Goal: Check status

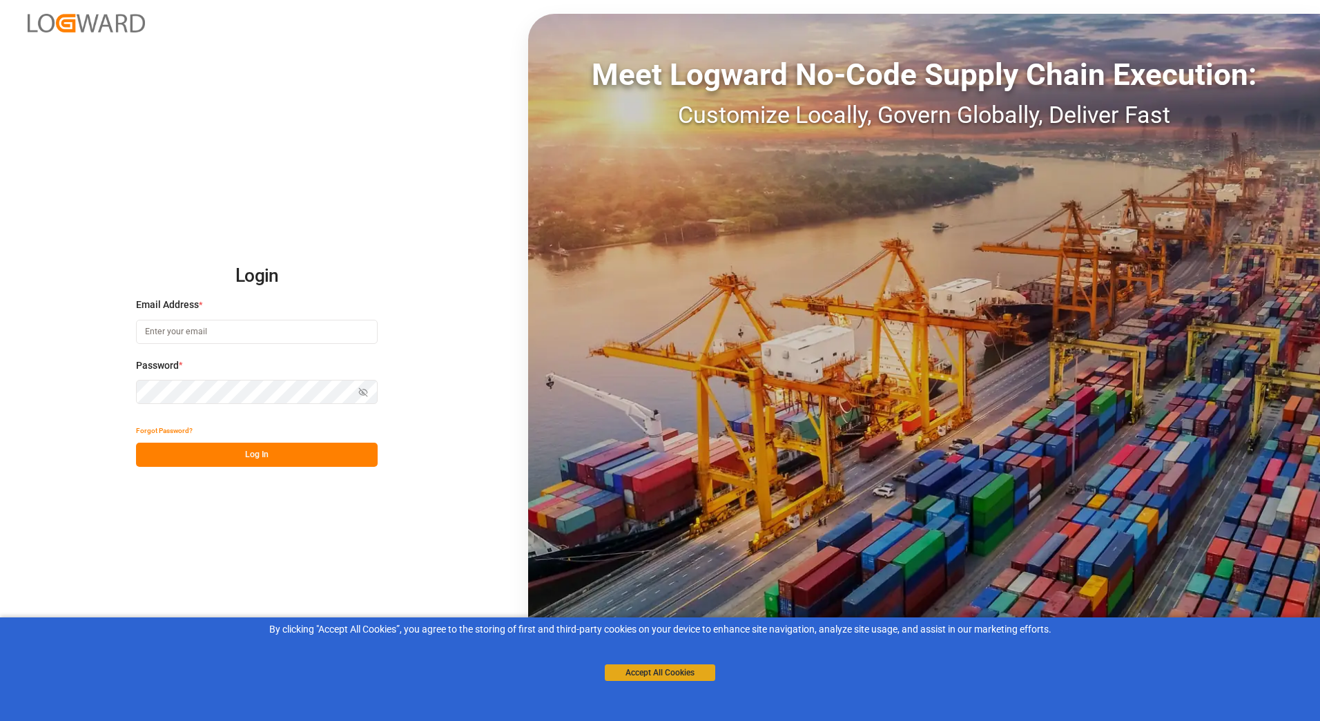
type input "[PERSON_NAME][EMAIL_ADDRESS][PERSON_NAME][DOMAIN_NAME]"
click at [652, 675] on button "Accept All Cookies" at bounding box center [660, 672] width 110 height 17
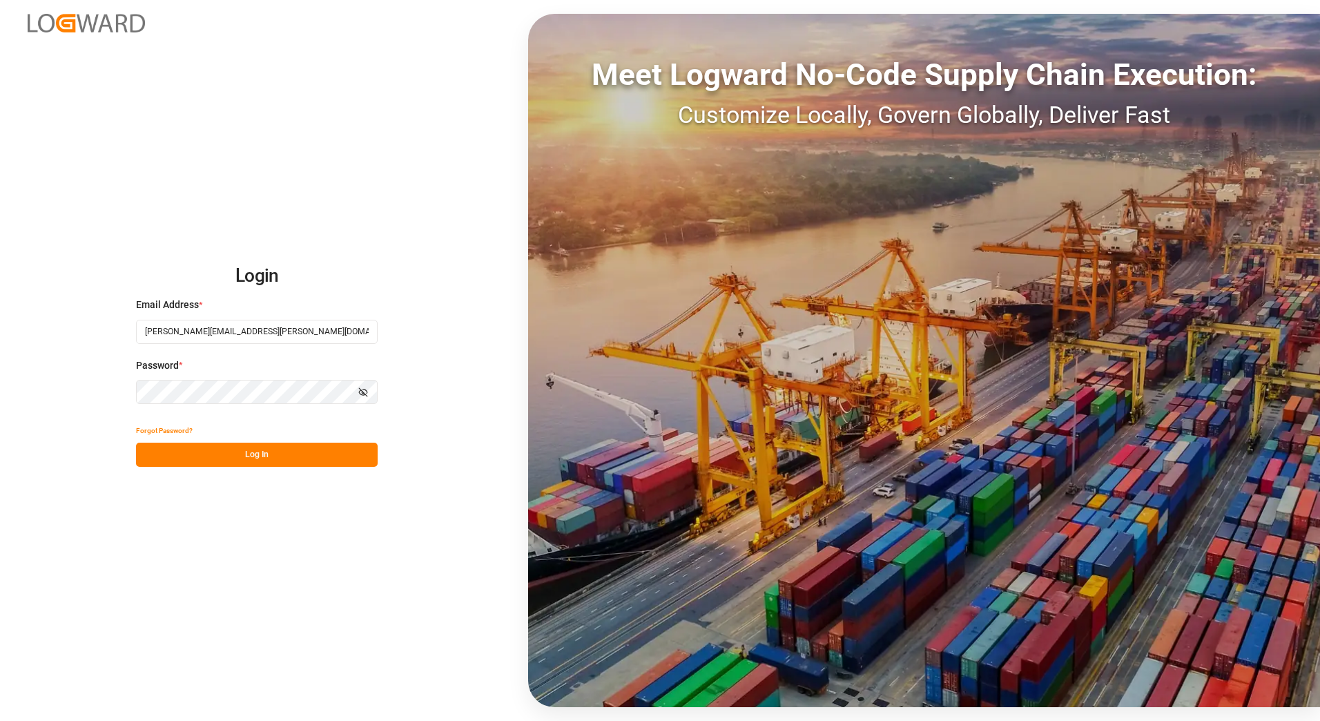
click at [266, 456] on button "Log In" at bounding box center [257, 455] width 242 height 24
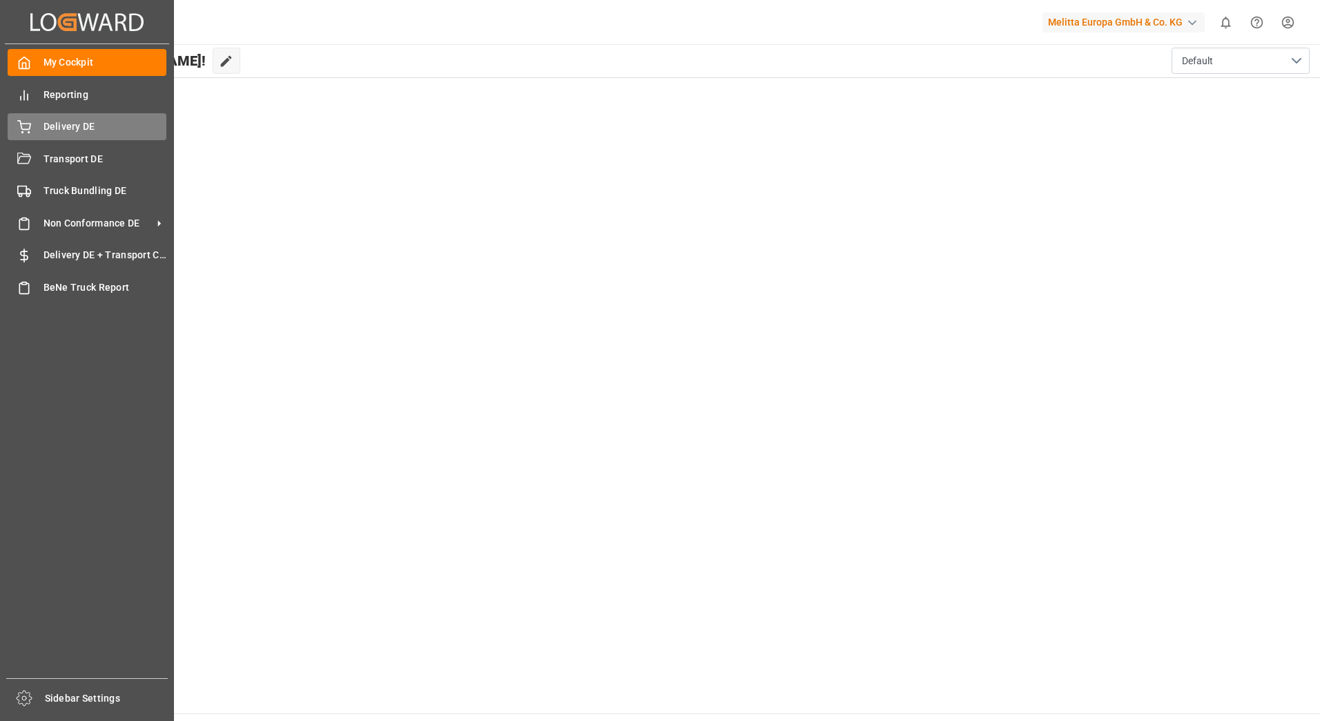
click at [17, 128] on div at bounding box center [19, 126] width 23 height 14
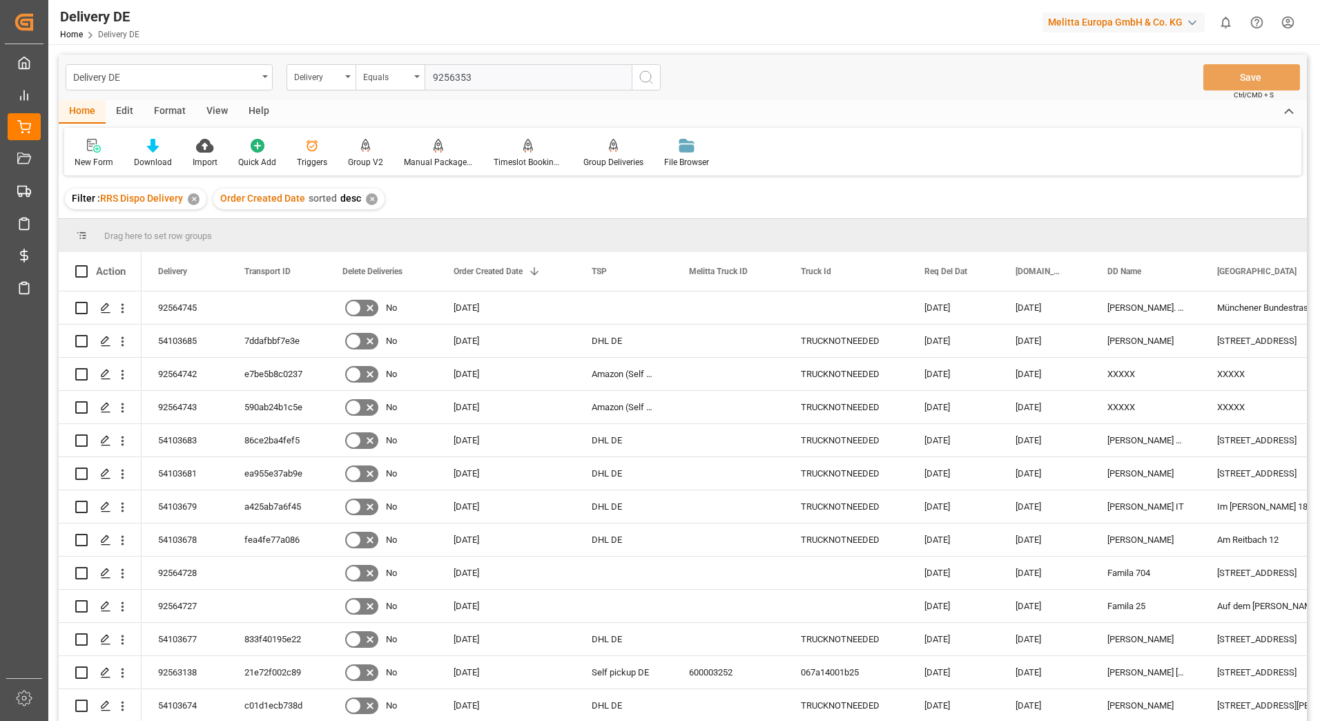
type input "92563532"
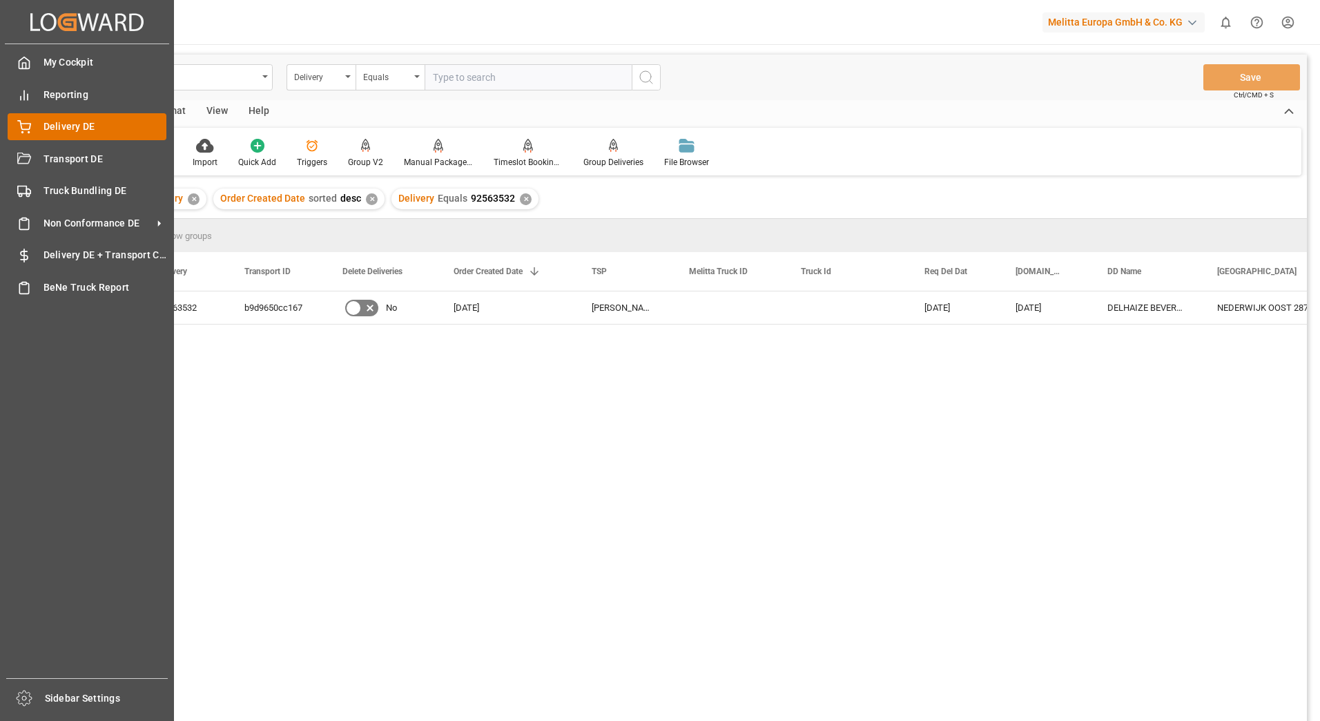
click at [25, 126] on icon at bounding box center [24, 127] width 14 height 14
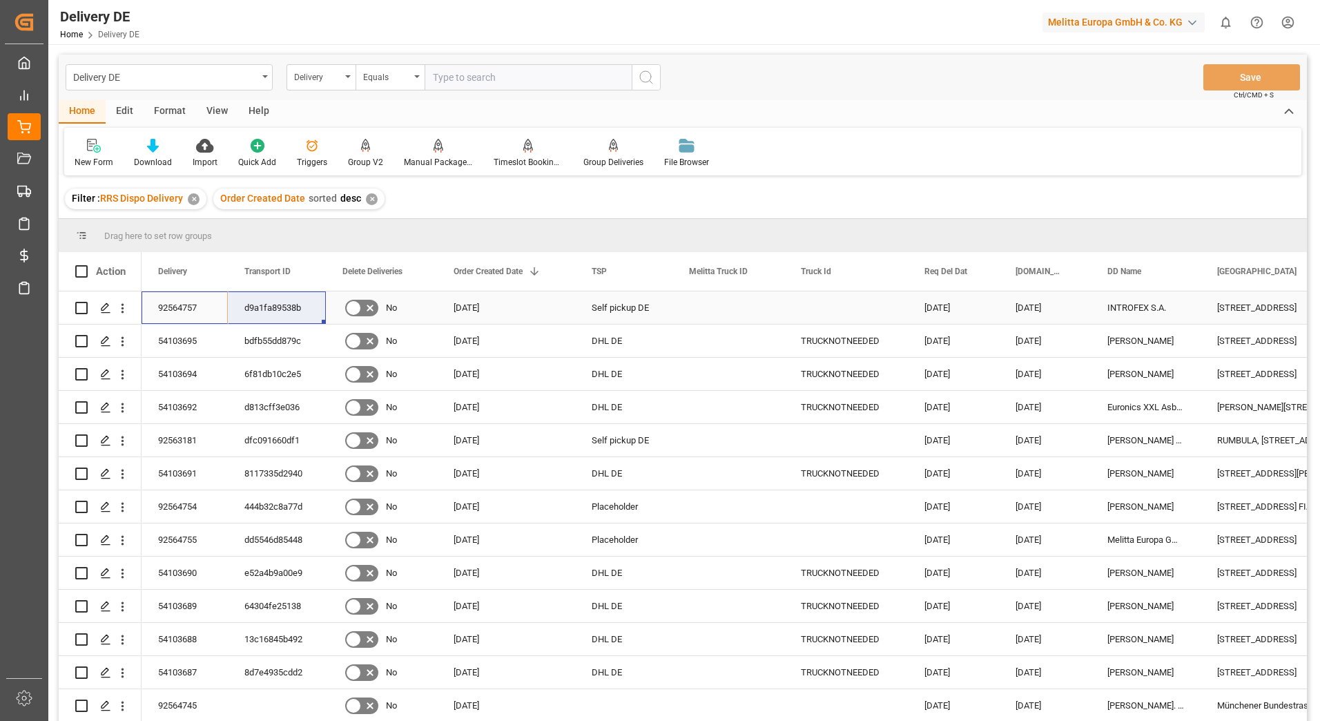
drag, startPoint x: 186, startPoint y: 307, endPoint x: 251, endPoint y: 309, distance: 64.9
